Goal: Task Accomplishment & Management: Manage account settings

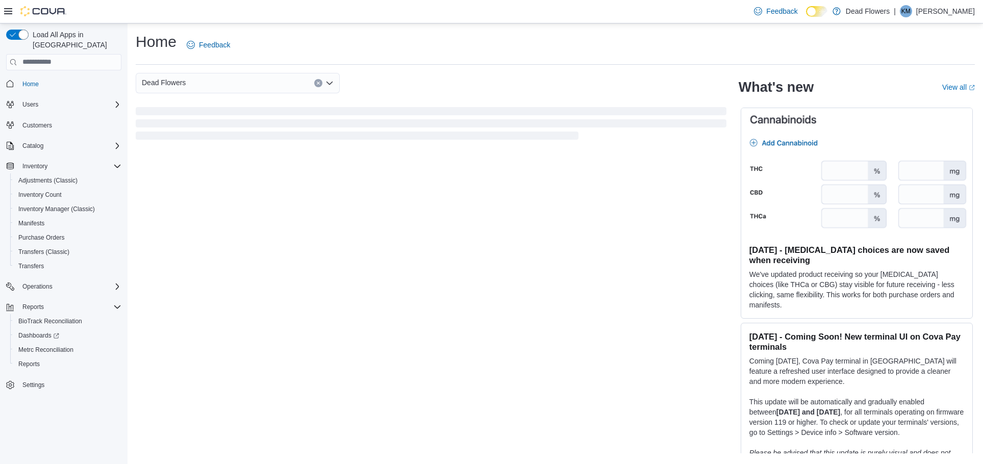
click at [949, 12] on p "Kelly Moore" at bounding box center [945, 11] width 59 height 12
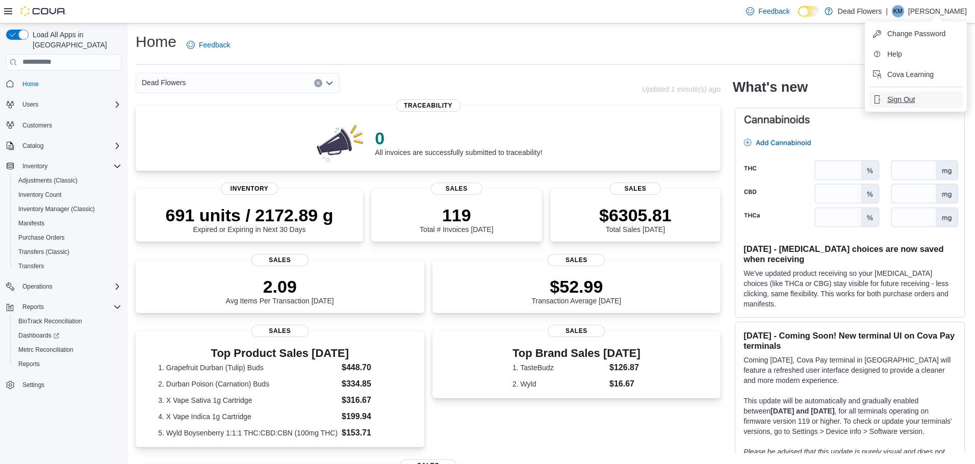
click at [918, 99] on button "Sign Out" at bounding box center [916, 99] width 94 height 16
